Goal: Task Accomplishment & Management: Manage account settings

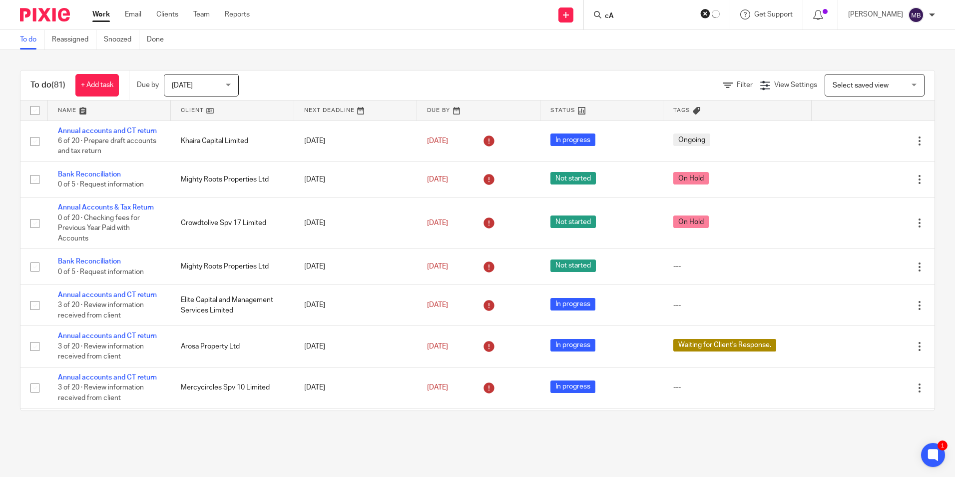
type input "c"
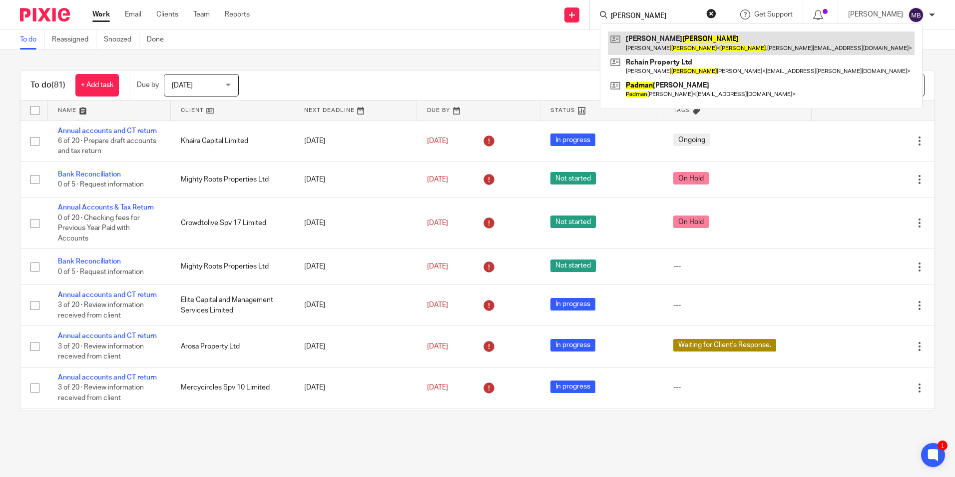
type input "Cadman"
click at [657, 37] on link at bounding box center [761, 42] width 307 height 23
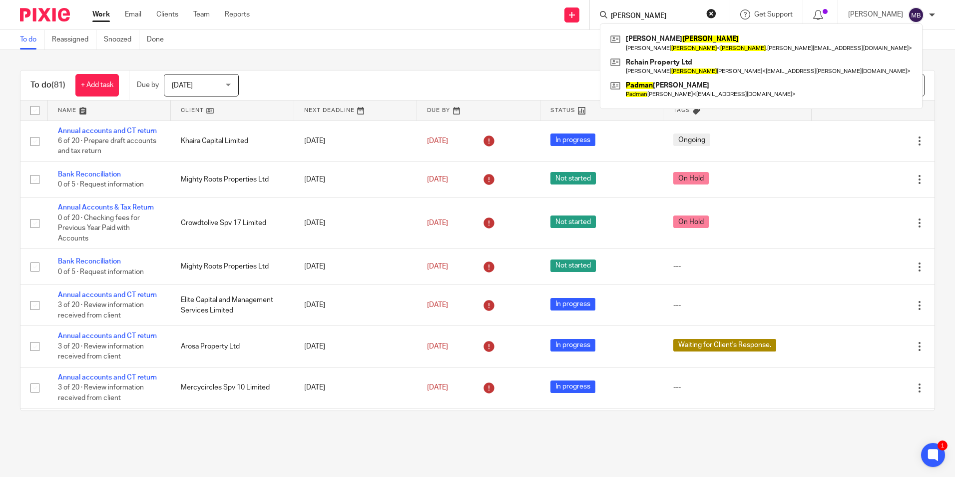
click at [711, 15] on button "reset" at bounding box center [711, 13] width 10 height 10
click at [679, 12] on input "Search" at bounding box center [649, 16] width 90 height 9
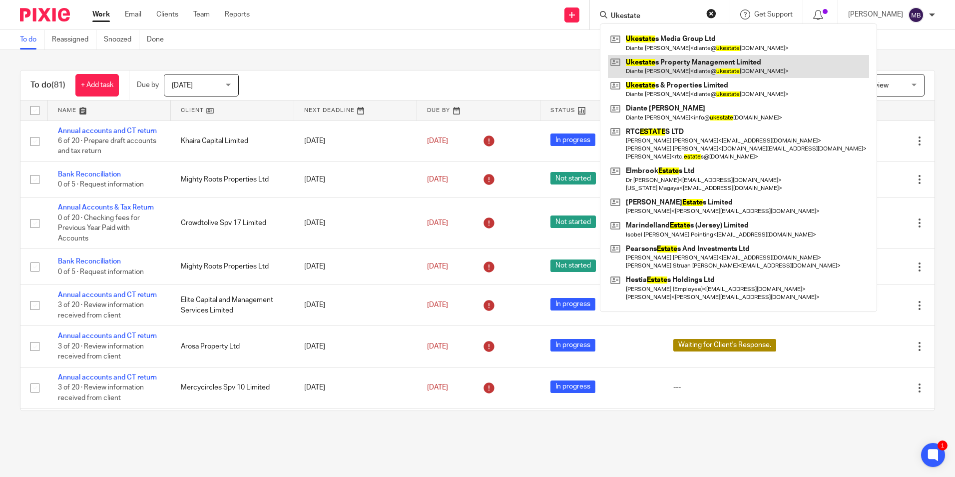
type input "Ukestate"
click at [672, 65] on link at bounding box center [738, 66] width 261 height 23
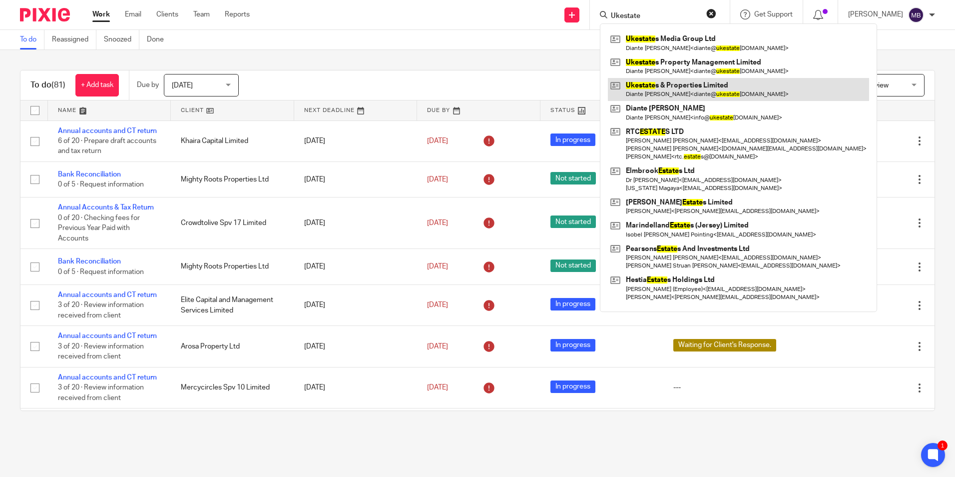
click at [666, 82] on link at bounding box center [738, 89] width 261 height 23
click at [716, 15] on button "reset" at bounding box center [711, 13] width 10 height 10
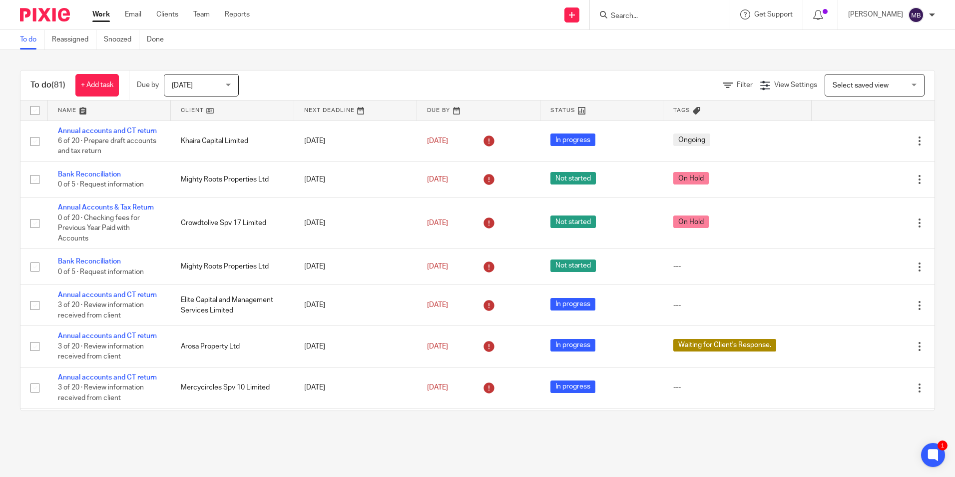
click at [714, 14] on form at bounding box center [663, 14] width 106 height 12
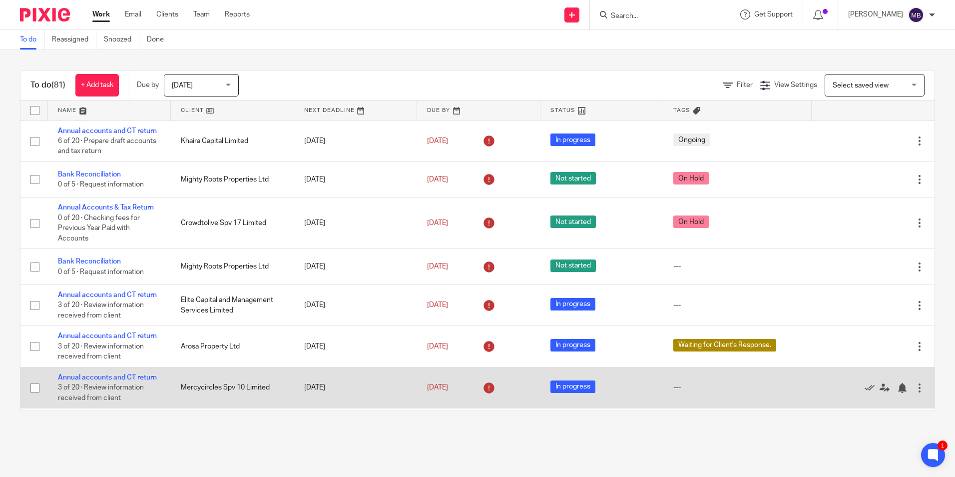
drag, startPoint x: 839, startPoint y: 446, endPoint x: 796, endPoint y: 367, distance: 89.4
click at [837, 444] on main "To do Reassigned Snoozed Done To do (81) + Add task Due by Today Today Today To…" at bounding box center [477, 238] width 955 height 477
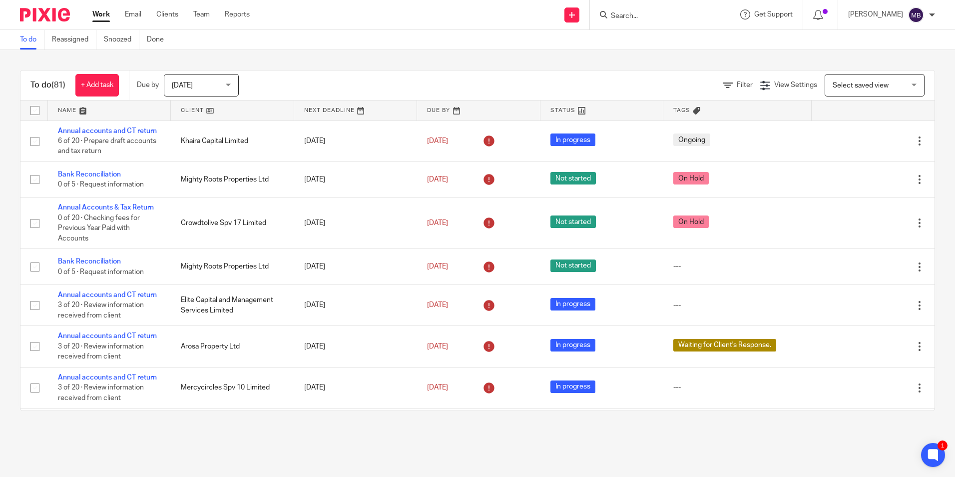
click at [675, 17] on input "Search" at bounding box center [655, 16] width 90 height 9
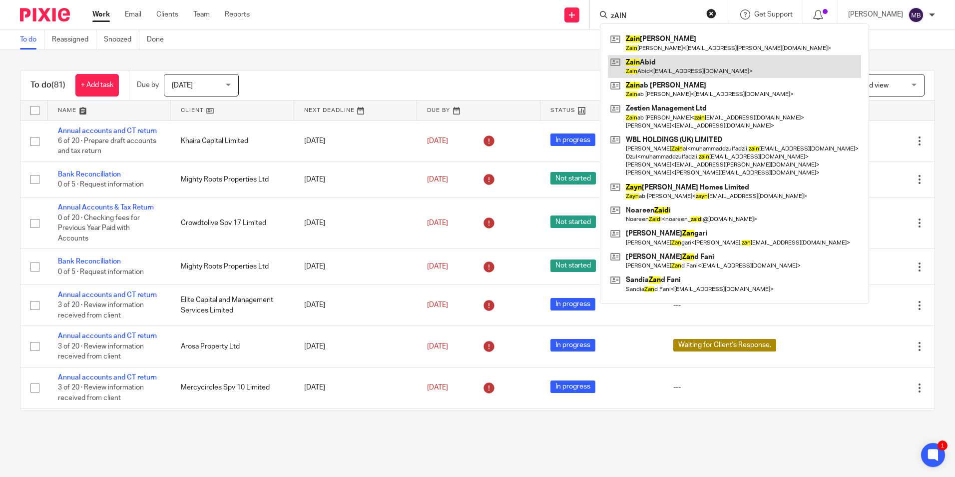
type input "zAIN"
click at [695, 60] on link at bounding box center [734, 66] width 253 height 23
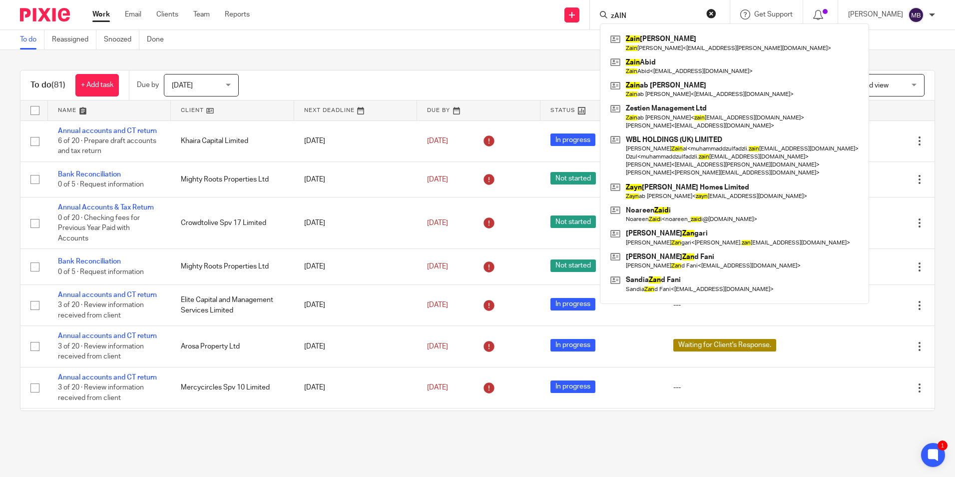
click at [49, 17] on img at bounding box center [45, 14] width 50 height 13
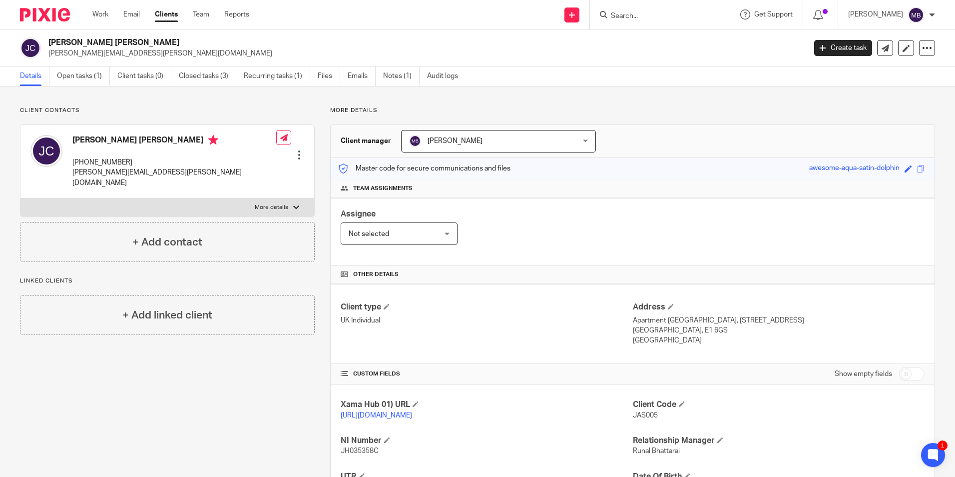
click at [710, 164] on div "Master code for secure communications and files awesome-aqua-satin-dolphin Save…" at bounding box center [633, 168] width 604 height 21
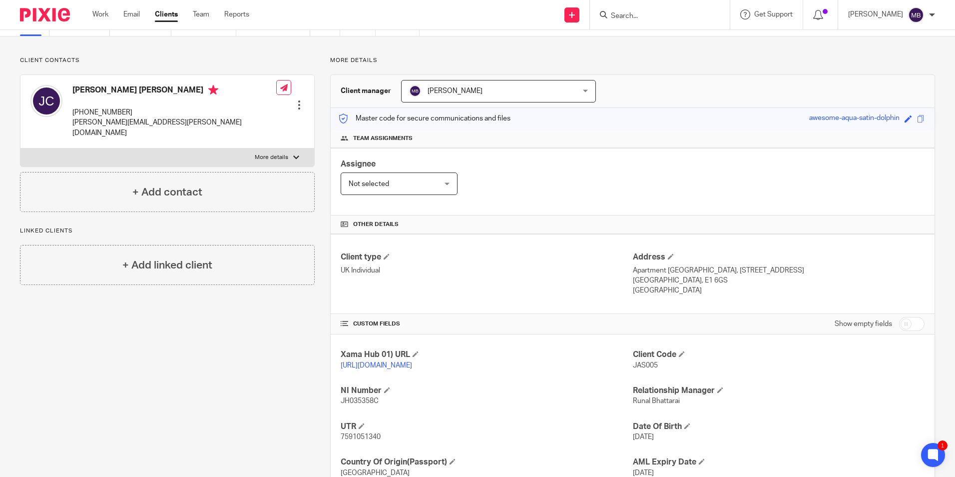
scroll to position [122, 0]
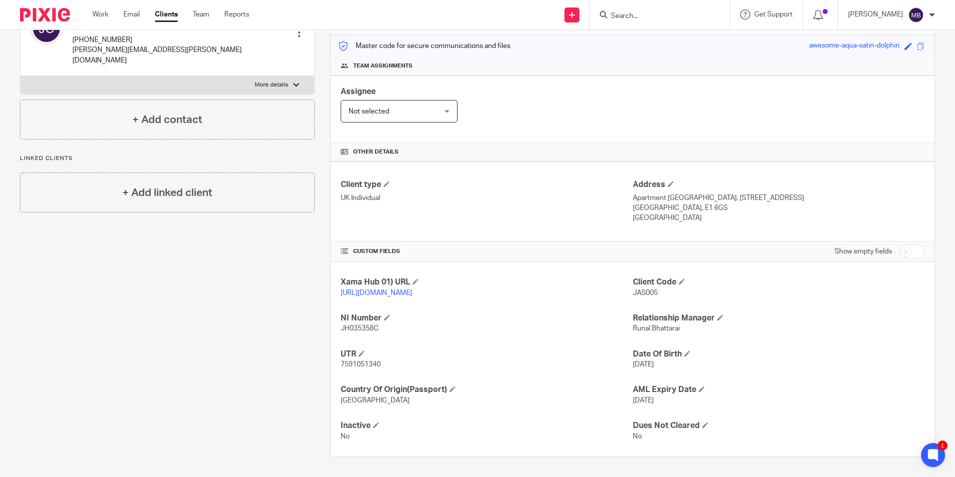
click at [654, 364] on span "6 May 1991" at bounding box center [643, 364] width 21 height 7
drag, startPoint x: 662, startPoint y: 364, endPoint x: 664, endPoint y: 401, distance: 37.5
click at [654, 401] on span "19 Apr 2028" at bounding box center [643, 400] width 21 height 7
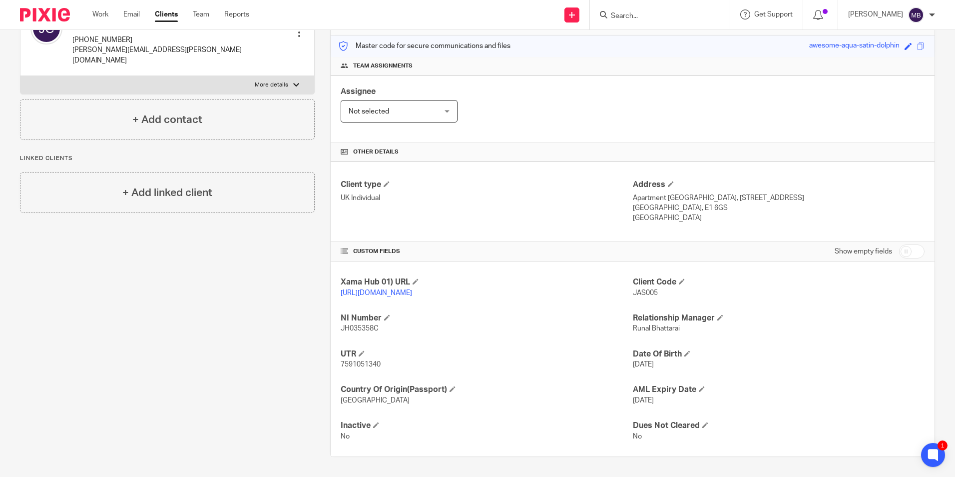
click at [654, 401] on span "19 Apr 2028" at bounding box center [643, 400] width 21 height 7
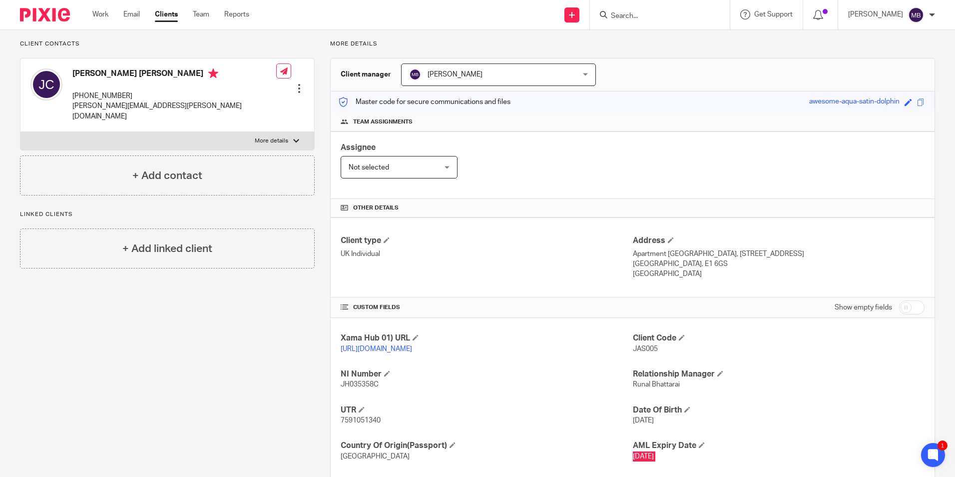
scroll to position [0, 0]
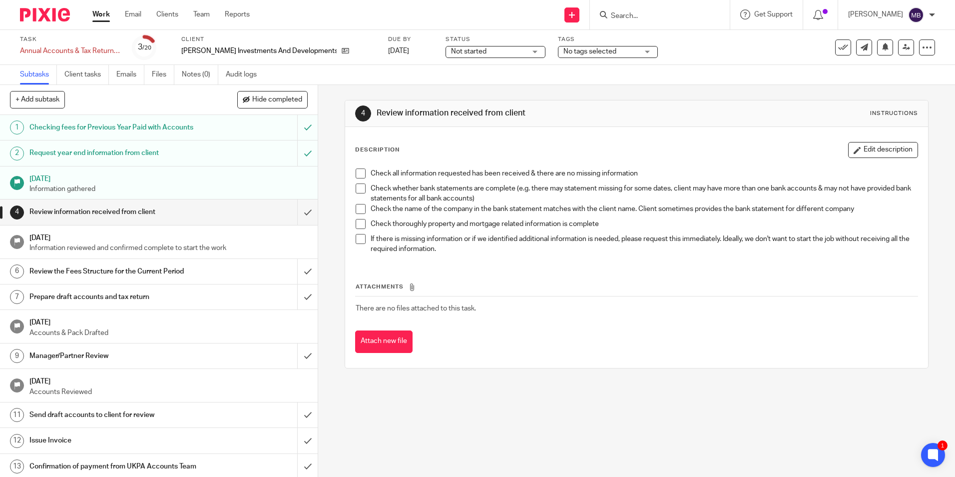
click at [678, 18] on input "Search" at bounding box center [655, 16] width 90 height 9
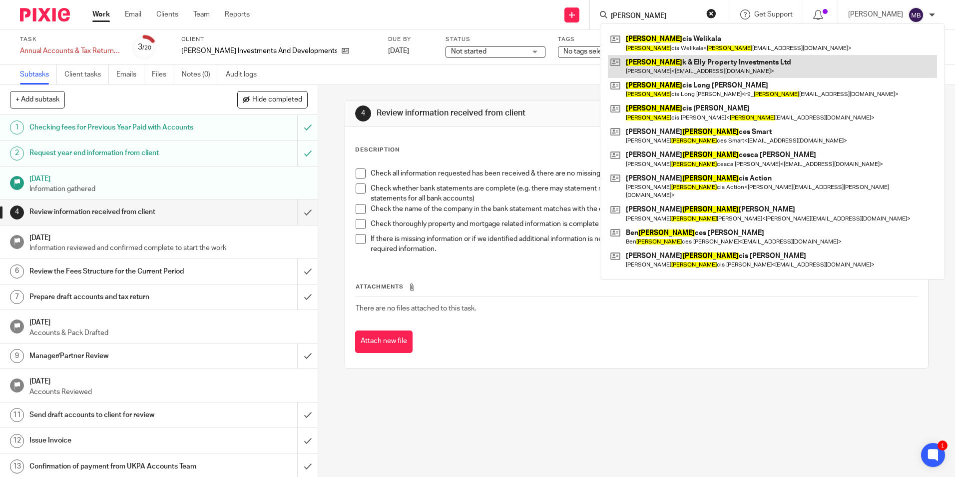
type input "Fran"
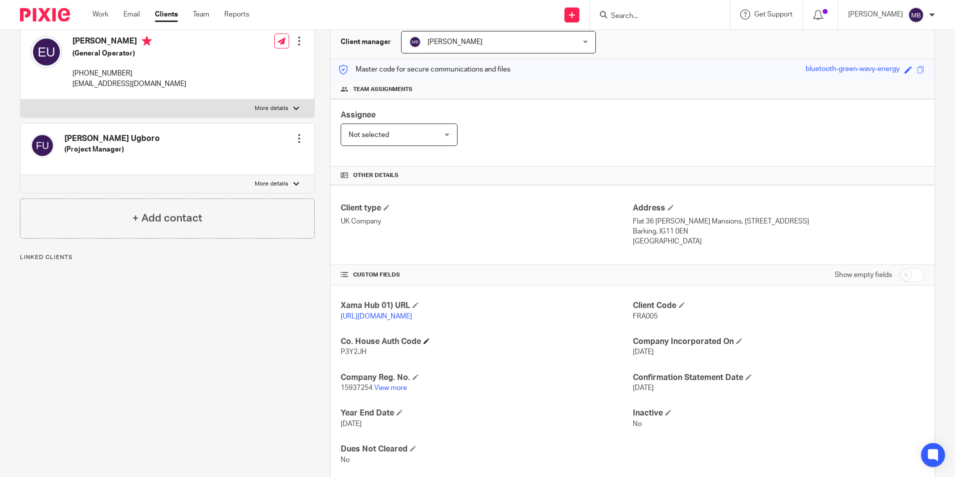
scroll to position [132, 0]
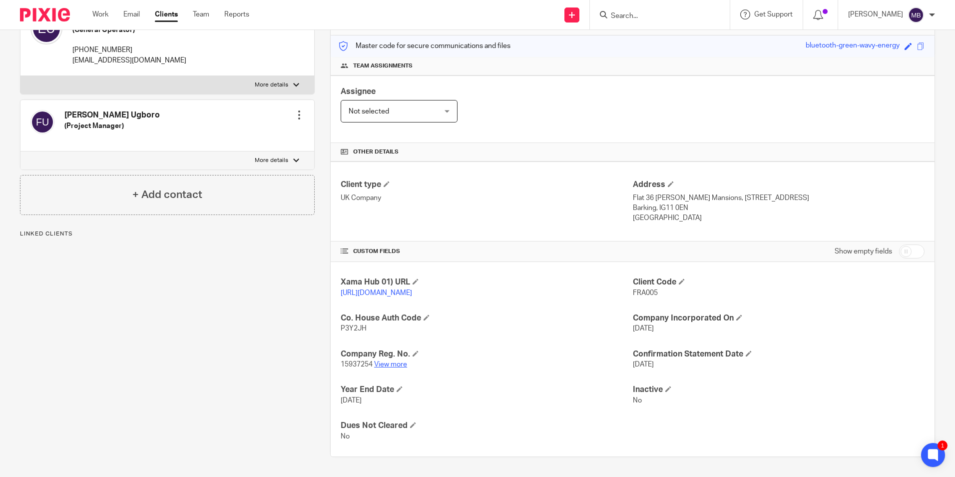
click at [382, 357] on h4 "Company Reg. No." at bounding box center [487, 354] width 292 height 10
click at [382, 363] on link "View more" at bounding box center [390, 364] width 33 height 7
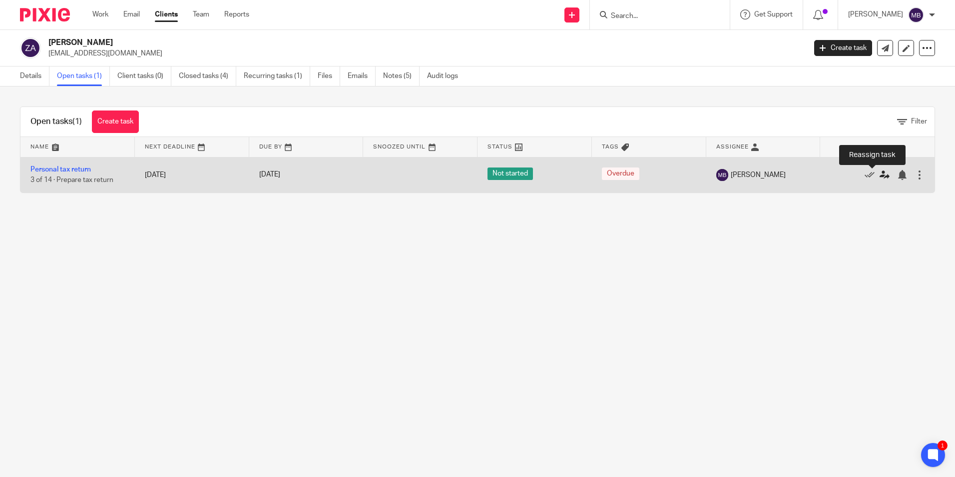
click at [880, 178] on icon at bounding box center [885, 175] width 10 height 10
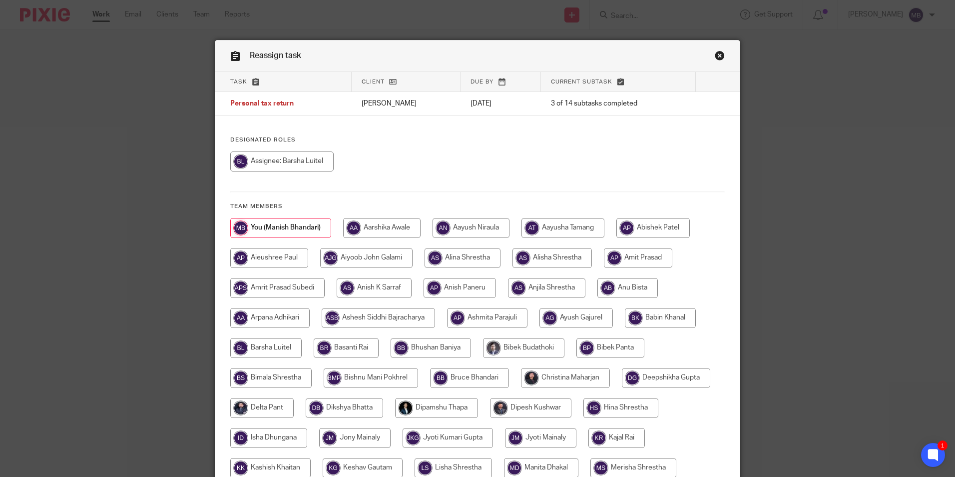
click at [393, 290] on input "radio" at bounding box center [374, 288] width 75 height 20
radio input "true"
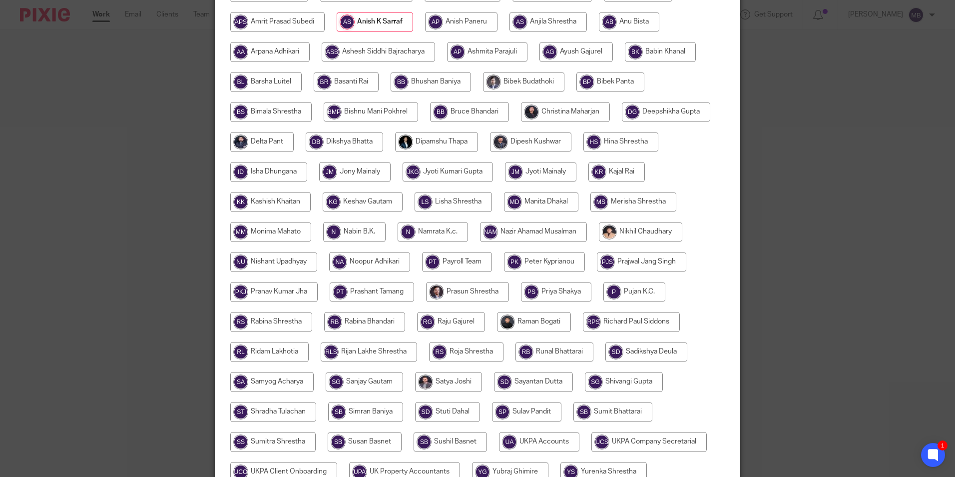
scroll to position [363, 0]
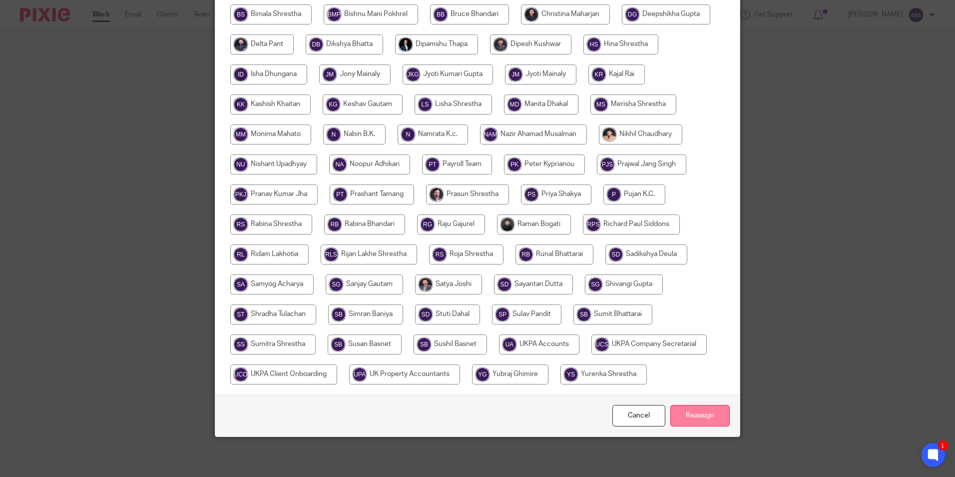
click at [719, 424] on input "Reassign" at bounding box center [699, 415] width 59 height 21
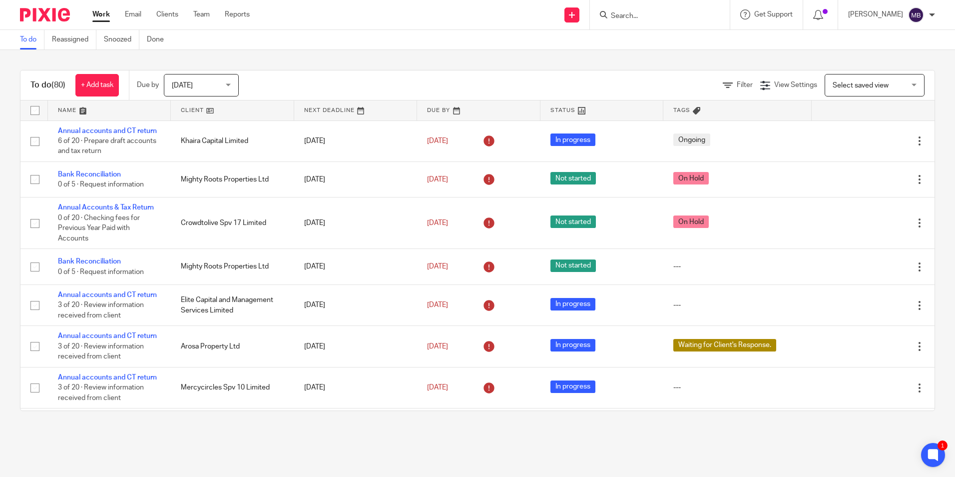
click at [658, 12] on input "Search" at bounding box center [655, 16] width 90 height 9
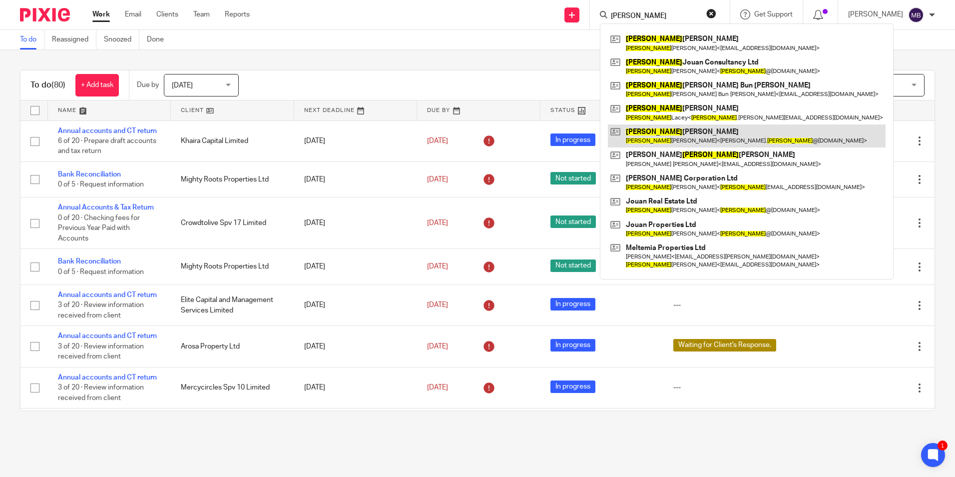
click at [703, 137] on link at bounding box center [747, 135] width 278 height 23
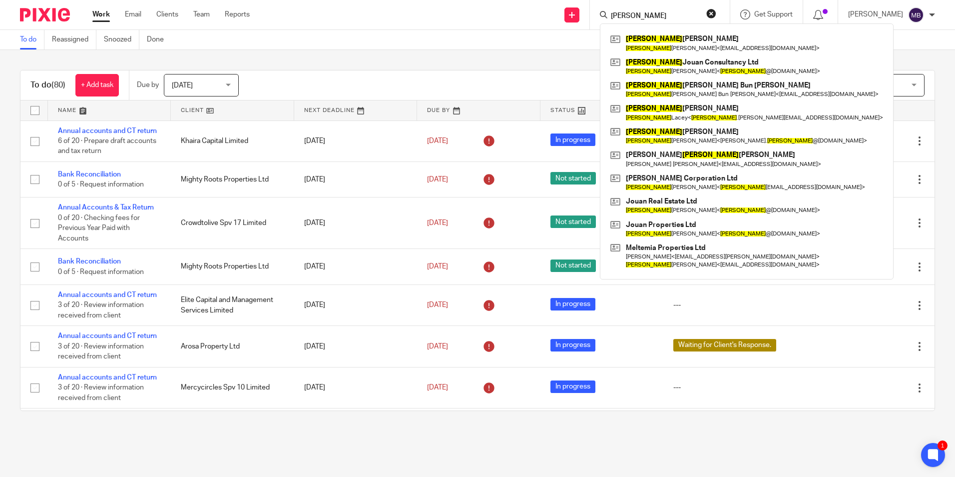
click at [663, 14] on input "Jason" at bounding box center [655, 16] width 90 height 9
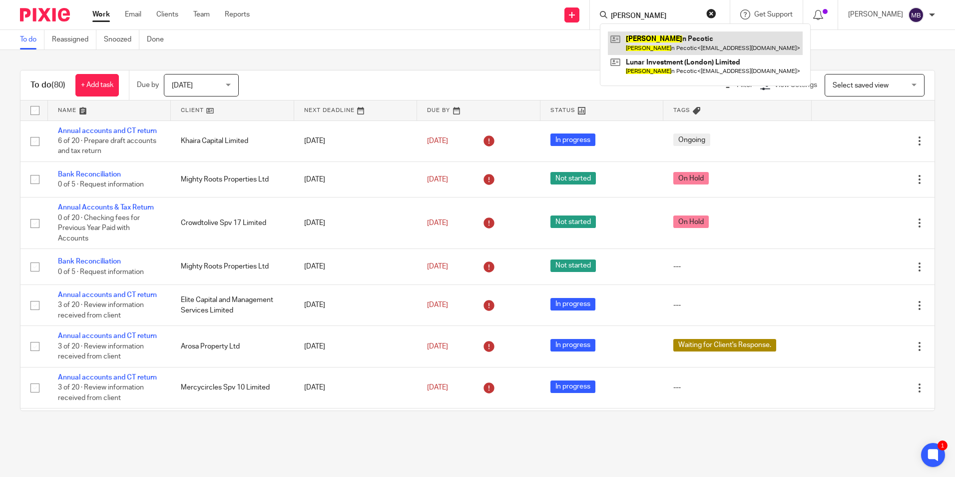
type input "Bogda"
click at [659, 47] on link at bounding box center [705, 42] width 195 height 23
drag, startPoint x: 647, startPoint y: 34, endPoint x: 605, endPoint y: 42, distance: 43.8
click at [647, 34] on link at bounding box center [705, 42] width 195 height 23
drag, startPoint x: 33, startPoint y: 9, endPoint x: 223, endPoint y: 97, distance: 209.2
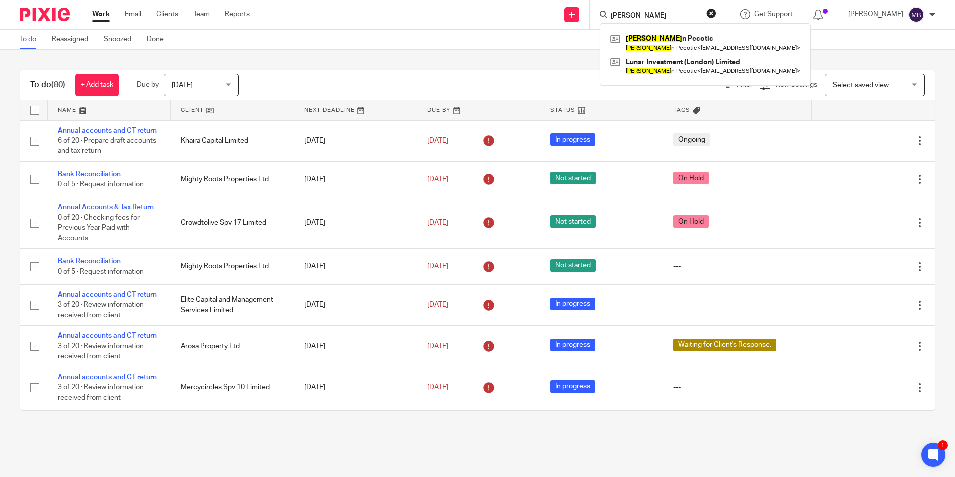
click at [33, 9] on img at bounding box center [45, 14] width 50 height 13
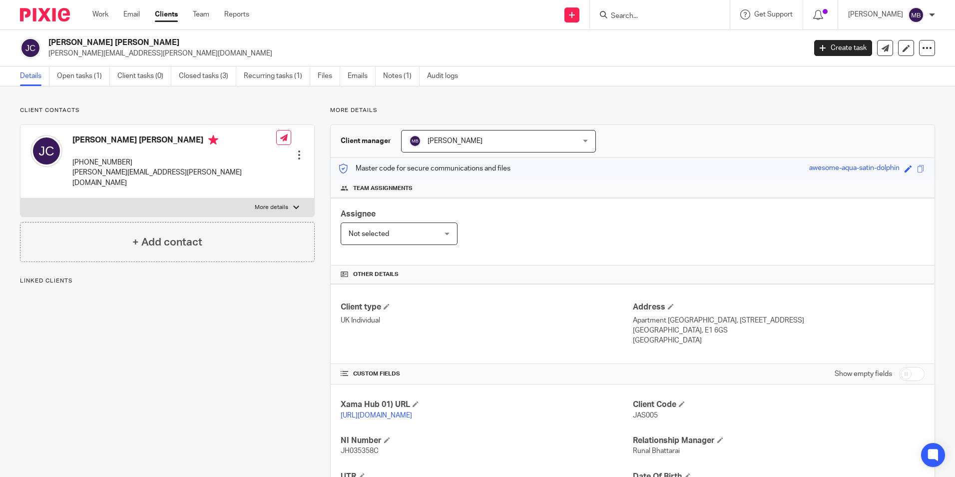
scroll to position [122, 0]
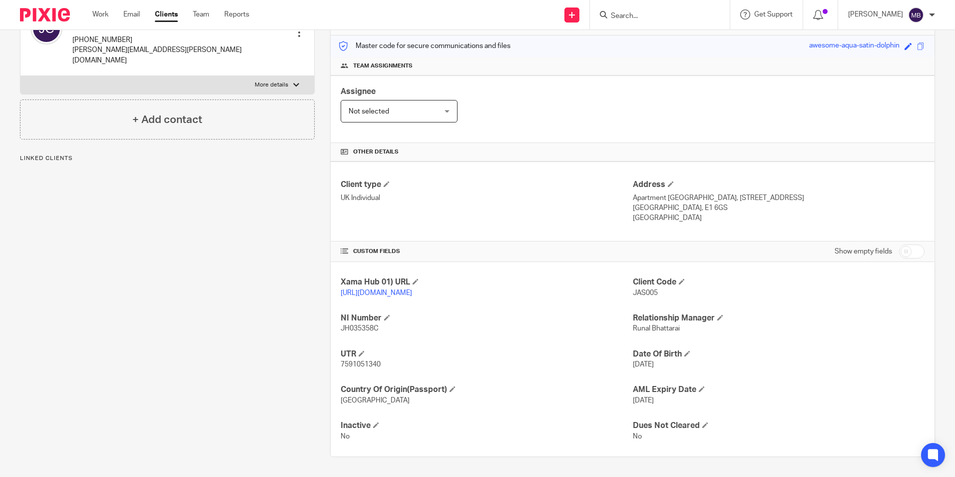
click at [366, 360] on p "7591051340" at bounding box center [487, 364] width 292 height 10
copy span "7591051340"
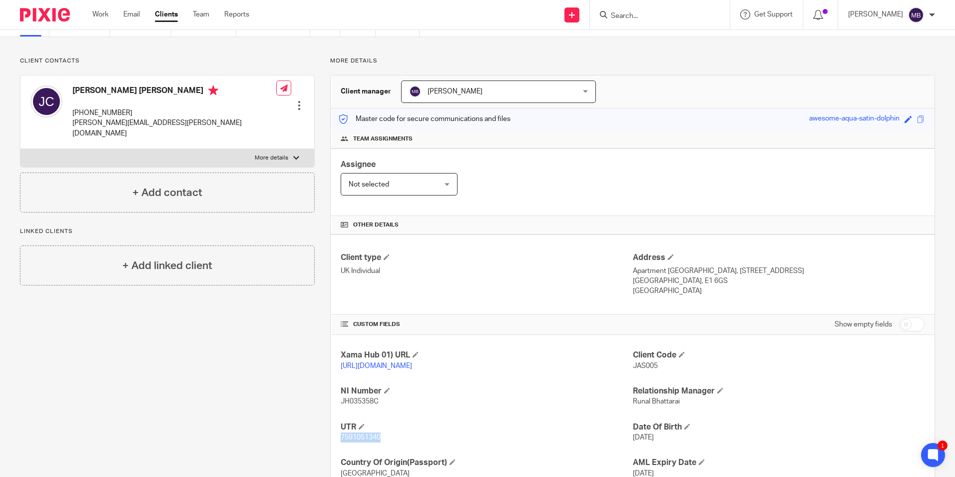
scroll to position [0, 0]
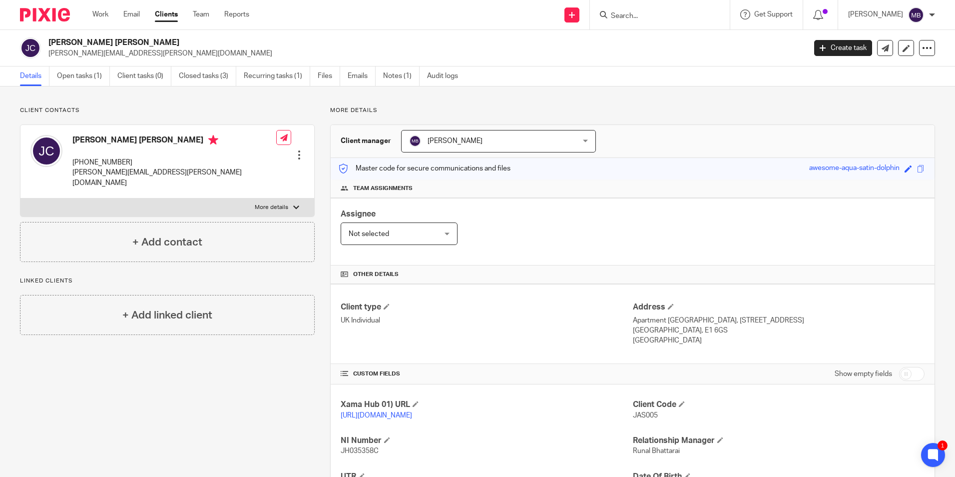
click at [654, 20] on input "Search" at bounding box center [655, 16] width 90 height 9
type input "J"
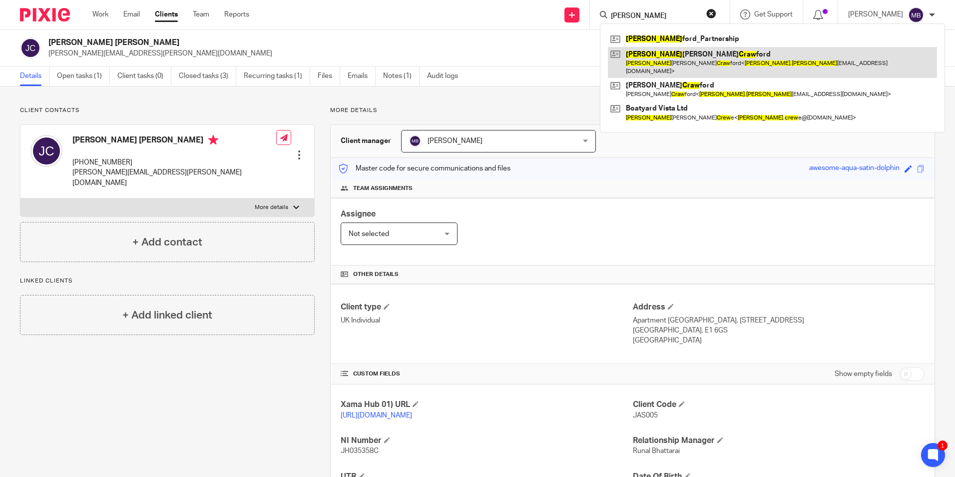
type input "david craw"
click at [670, 66] on link at bounding box center [772, 62] width 329 height 31
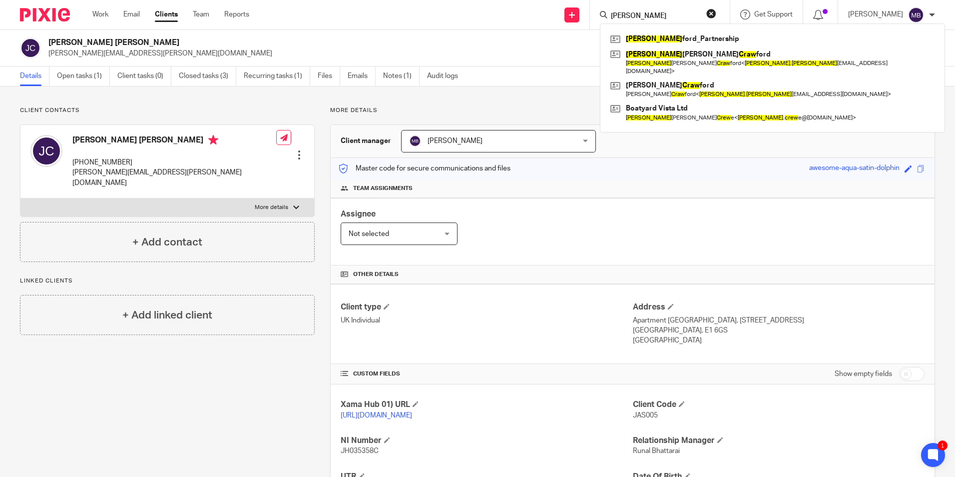
click at [716, 13] on button "reset" at bounding box center [711, 13] width 10 height 10
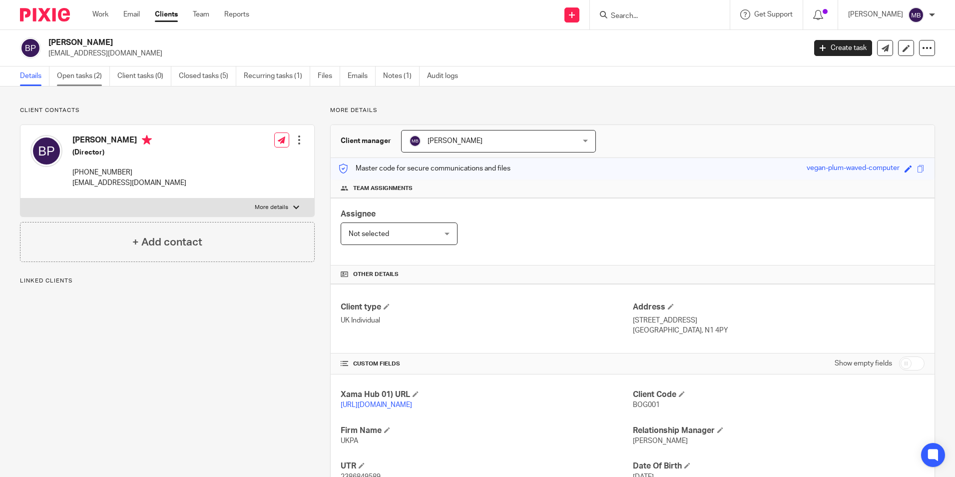
drag, startPoint x: 0, startPoint y: 0, endPoint x: 92, endPoint y: 79, distance: 121.5
click at [92, 79] on link "Open tasks (2)" at bounding box center [83, 75] width 53 height 19
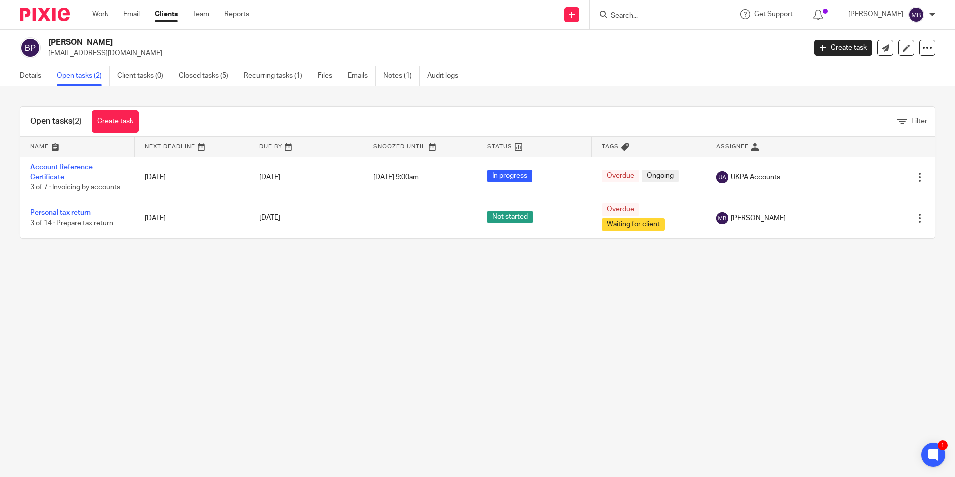
drag, startPoint x: 52, startPoint y: 13, endPoint x: 71, endPoint y: 2, distance: 21.7
click at [52, 13] on img at bounding box center [45, 14] width 50 height 13
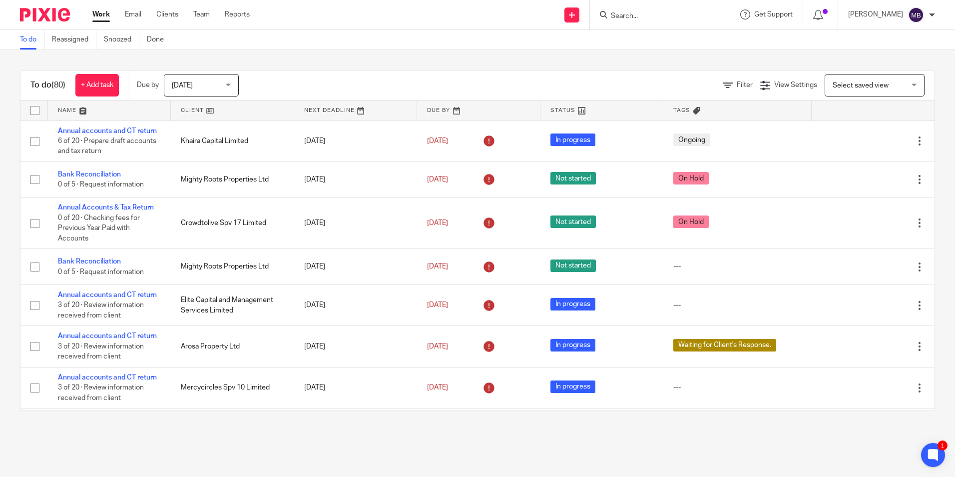
click at [47, 14] on img at bounding box center [45, 14] width 50 height 13
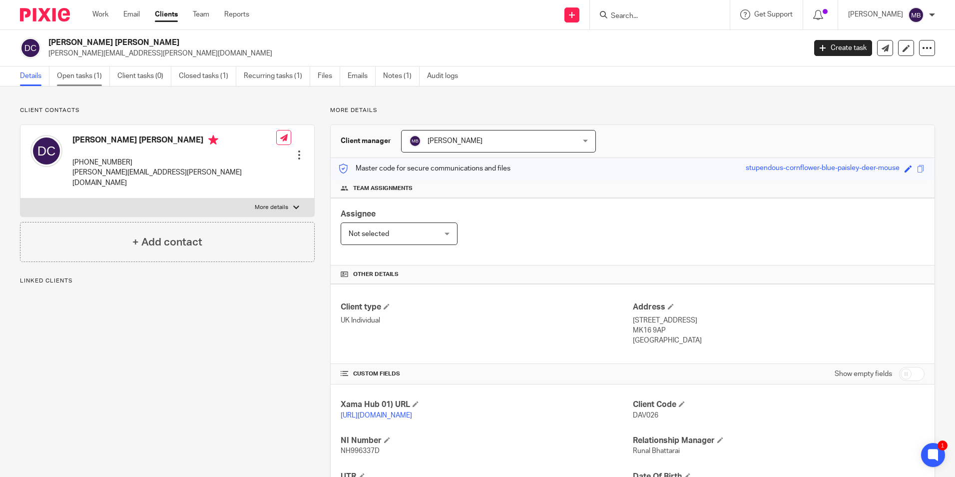
click at [86, 76] on link "Open tasks (1)" at bounding box center [83, 75] width 53 height 19
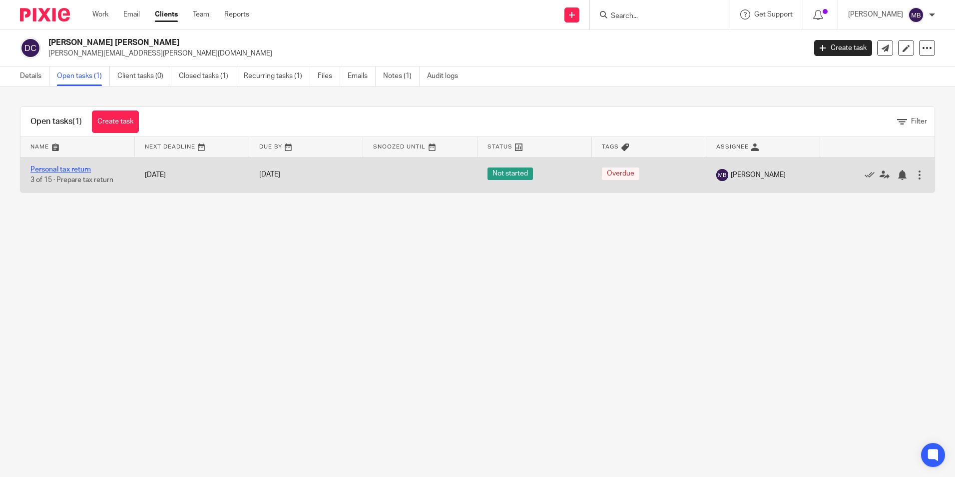
click at [78, 167] on link "Personal tax return" at bounding box center [60, 169] width 60 height 7
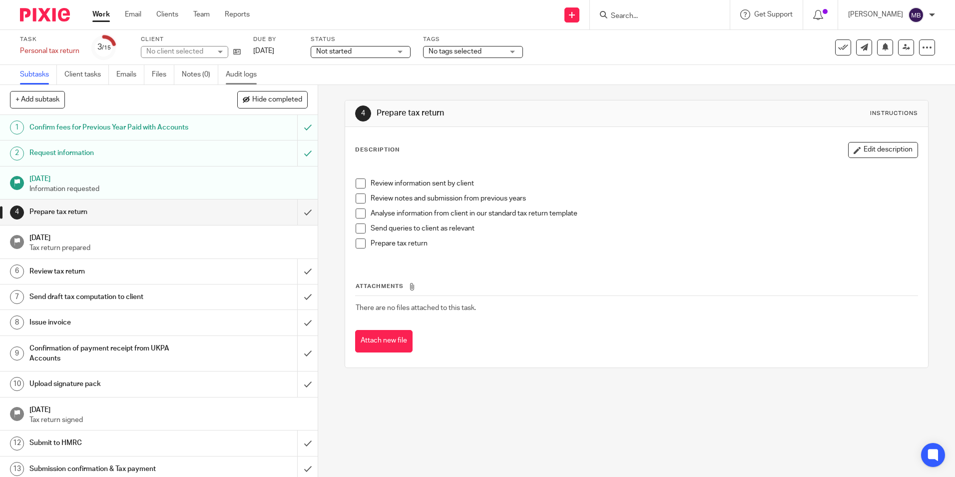
click at [232, 69] on link "Audit logs" at bounding box center [245, 74] width 38 height 19
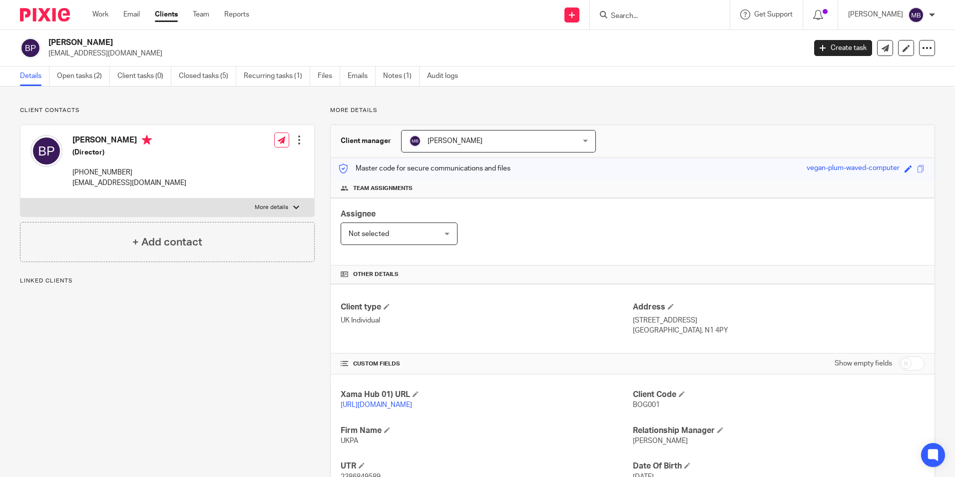
scroll to position [122, 0]
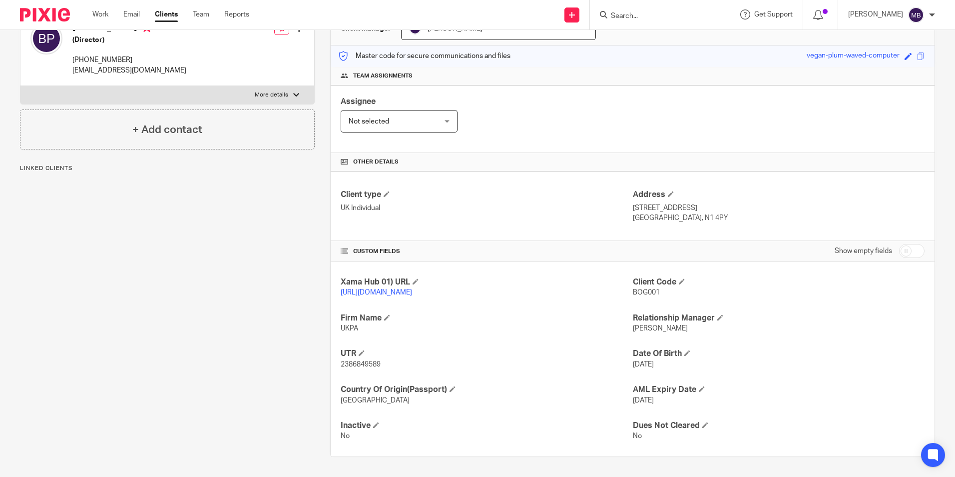
click at [370, 368] on span "2386849589" at bounding box center [361, 364] width 40 height 7
copy span "2386849589"
click at [635, 17] on input "Search" at bounding box center [655, 16] width 90 height 9
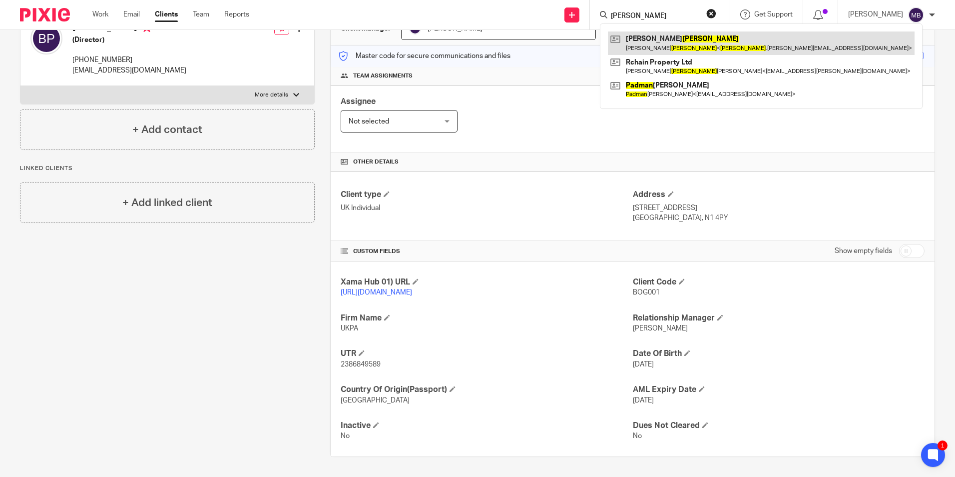
type input "Cadman"
click at [680, 44] on link at bounding box center [761, 42] width 307 height 23
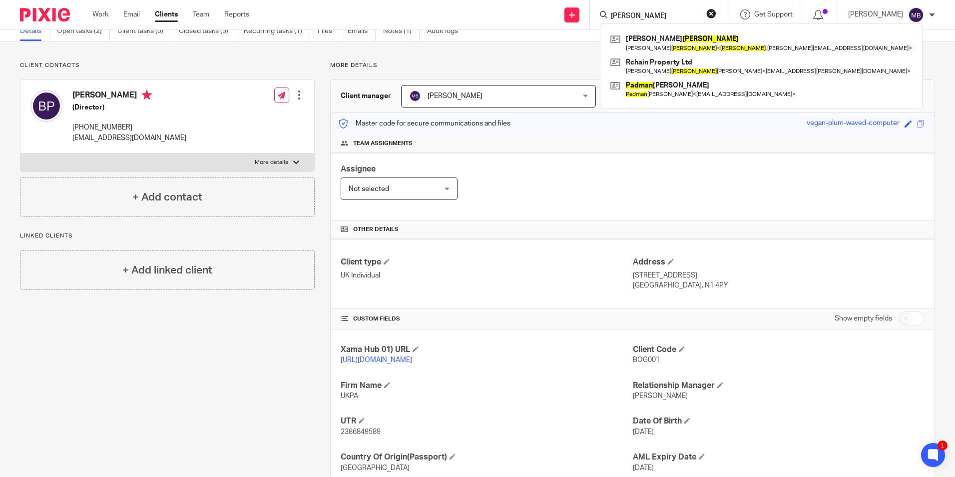
scroll to position [0, 0]
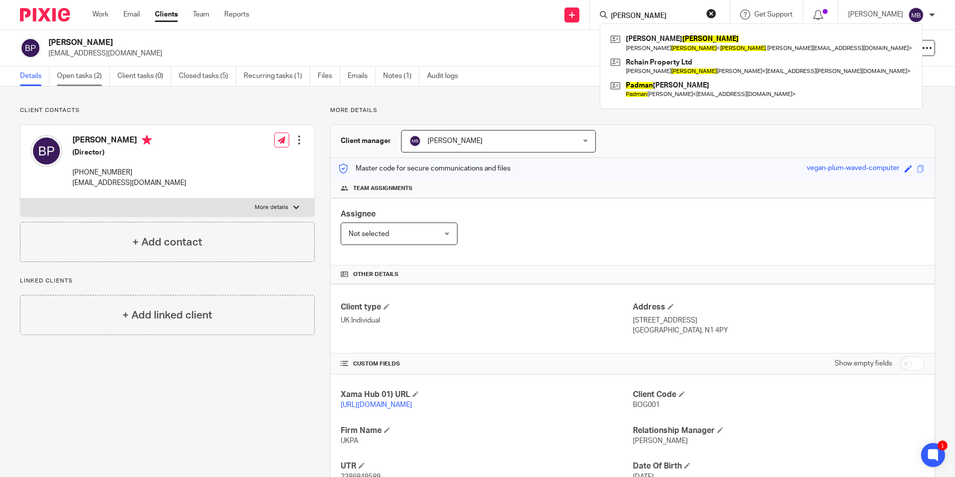
click at [95, 70] on link "Open tasks (2)" at bounding box center [83, 75] width 53 height 19
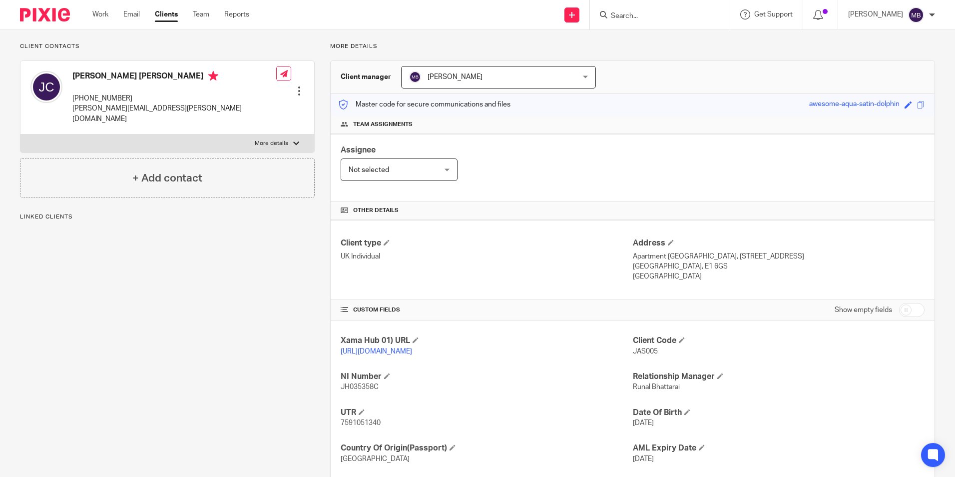
scroll to position [122, 0]
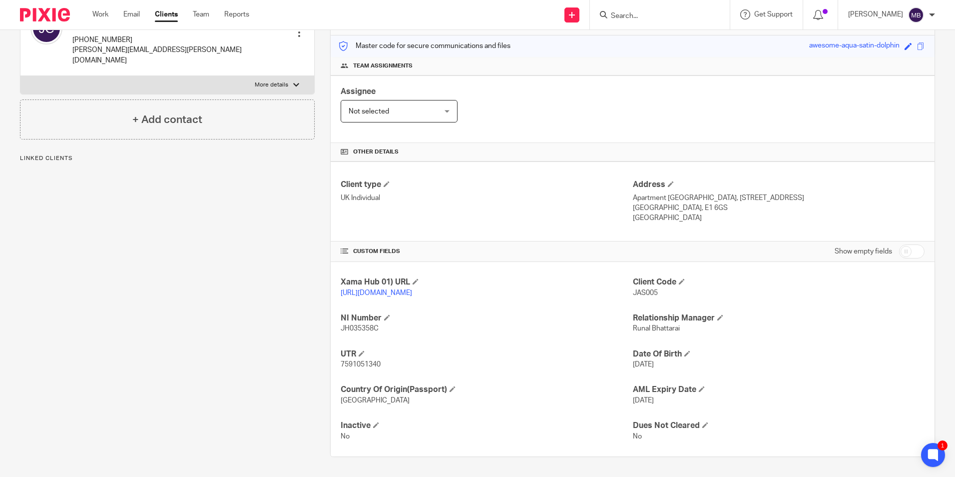
click at [376, 362] on span "7591051340" at bounding box center [361, 364] width 40 height 7
copy p "7591051340"
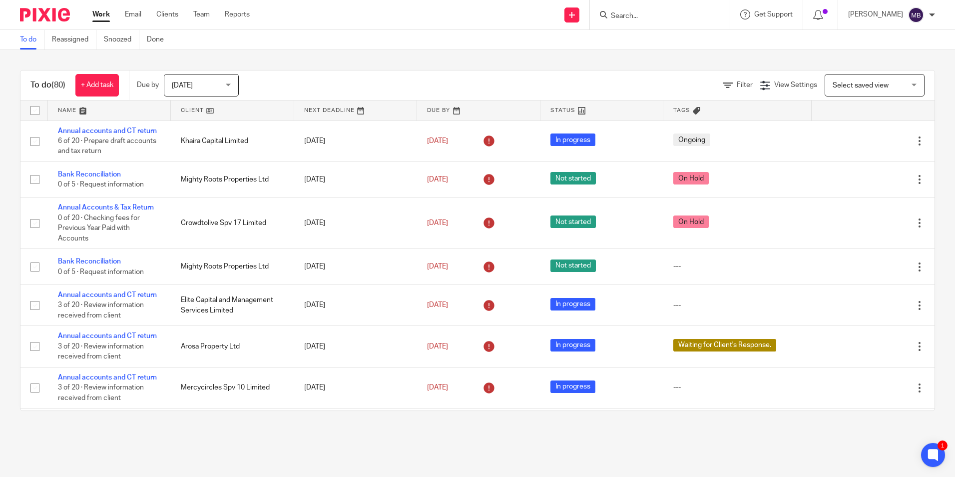
click at [628, 19] on input "Search" at bounding box center [655, 16] width 90 height 9
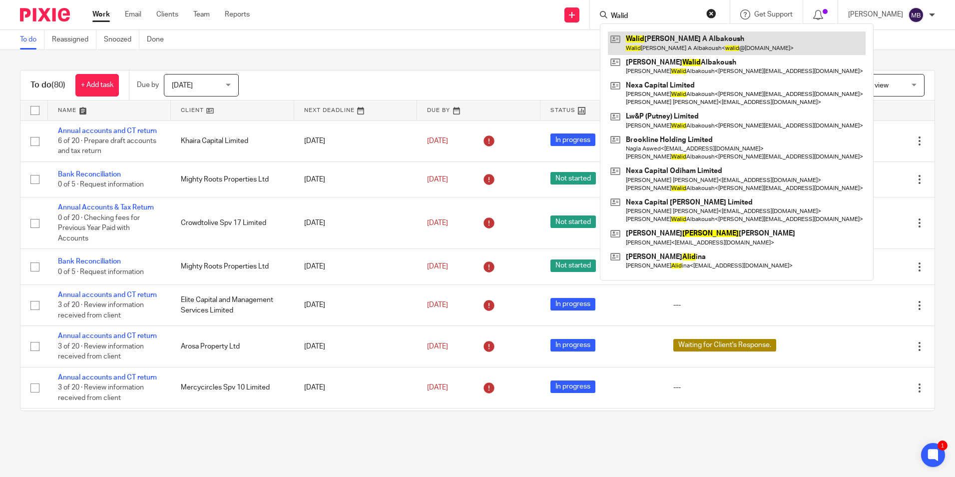
type input "Walid"
click at [699, 47] on link at bounding box center [737, 42] width 258 height 23
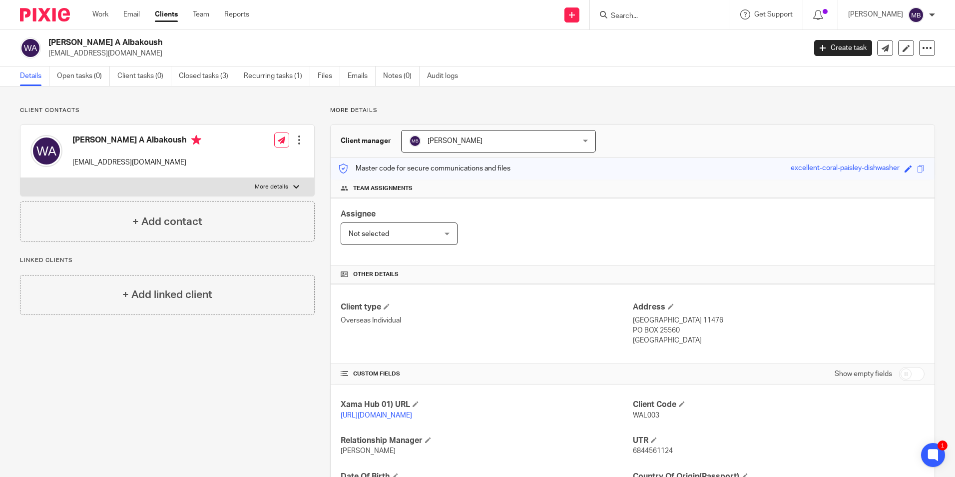
drag, startPoint x: 51, startPoint y: 41, endPoint x: 169, endPoint y: 44, distance: 117.4
click at [169, 44] on h2 "Walid Abdulhamid A Albakoush" at bounding box center [348, 42] width 601 height 10
drag, startPoint x: 169, startPoint y: 44, endPoint x: 45, endPoint y: 40, distance: 123.5
click at [45, 40] on div "Walid Abdulhamid A Albakoush walid@albakoush.com" at bounding box center [409, 47] width 779 height 21
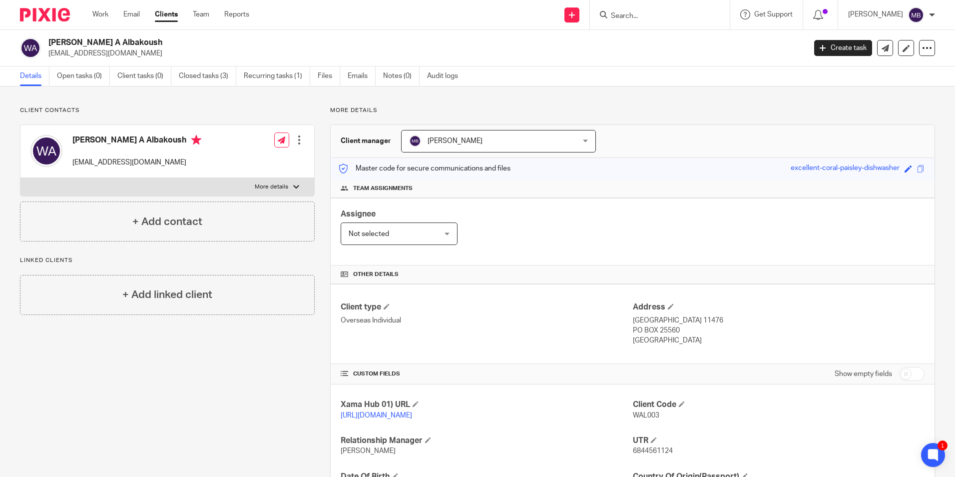
click at [583, 270] on h4 "Other details" at bounding box center [633, 274] width 584 height 8
click at [670, 16] on input "Search" at bounding box center [655, 16] width 90 height 9
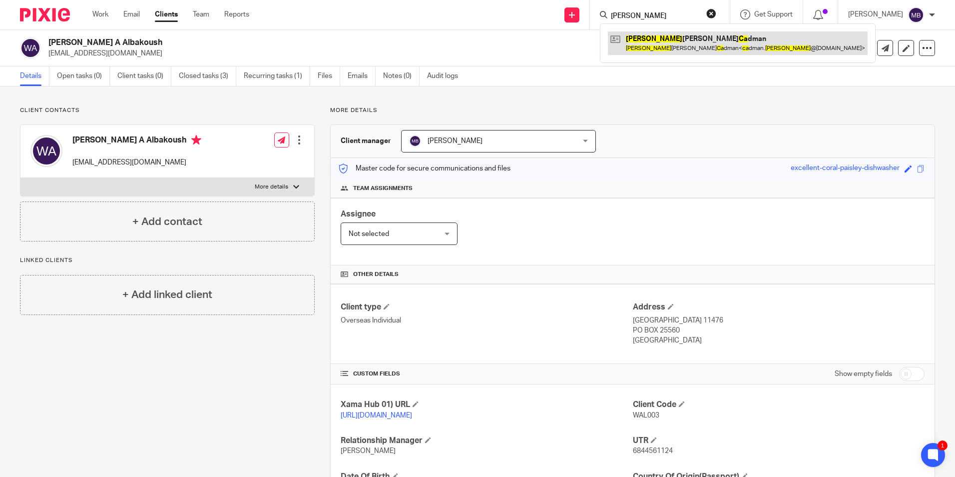
click at [712, 50] on link at bounding box center [738, 42] width 260 height 23
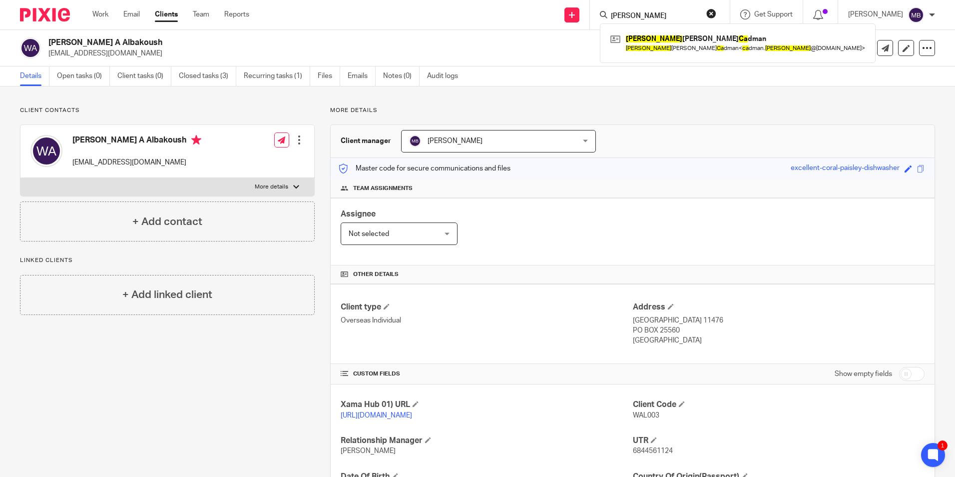
click at [641, 18] on input "Jason Ca" at bounding box center [655, 16] width 90 height 9
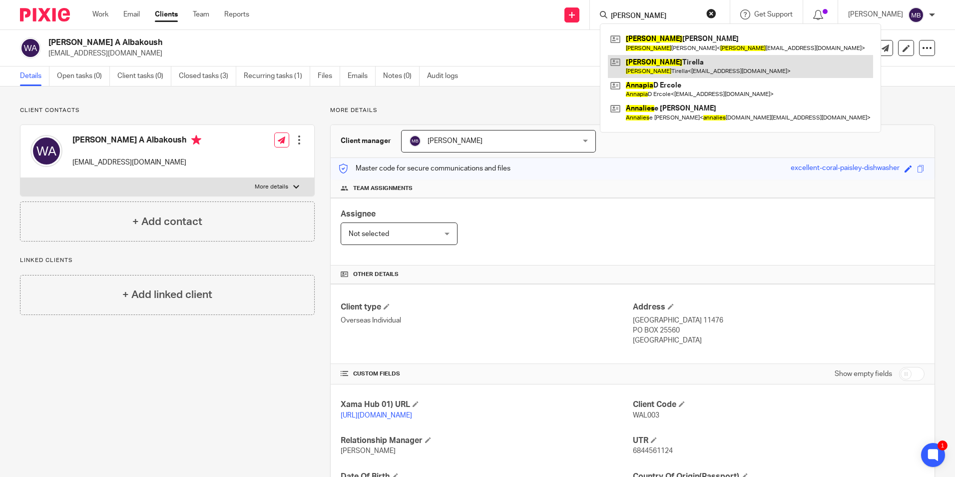
type input "Annalisa"
click at [654, 63] on link at bounding box center [740, 66] width 265 height 23
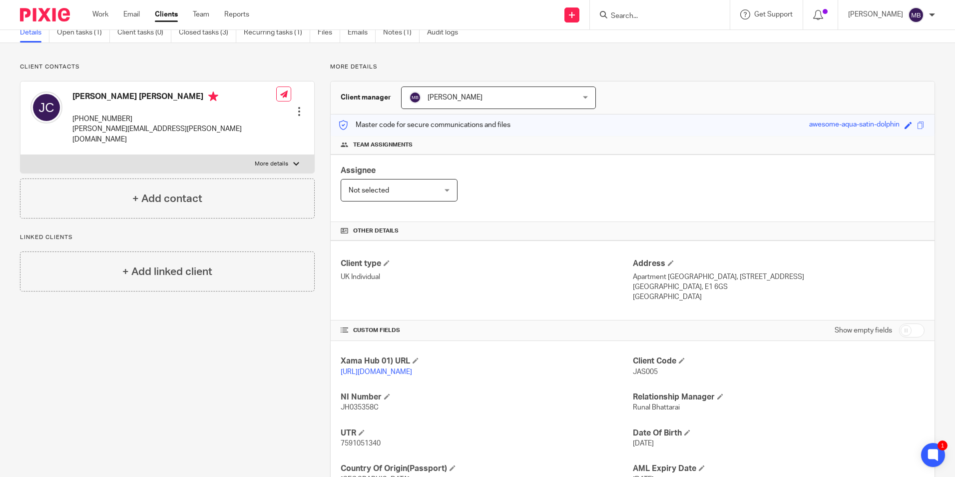
scroll to position [122, 0]
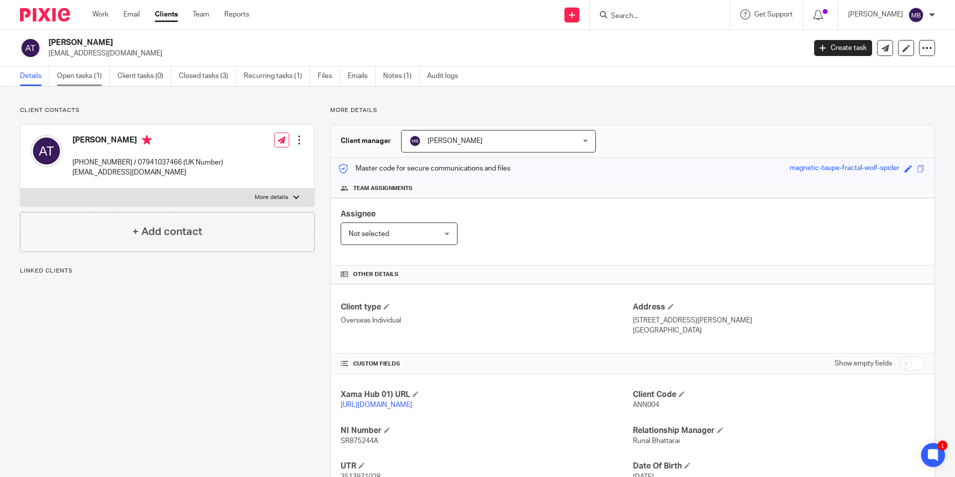
click at [85, 80] on link "Open tasks (1)" at bounding box center [83, 75] width 53 height 19
